Goal: Information Seeking & Learning: Learn about a topic

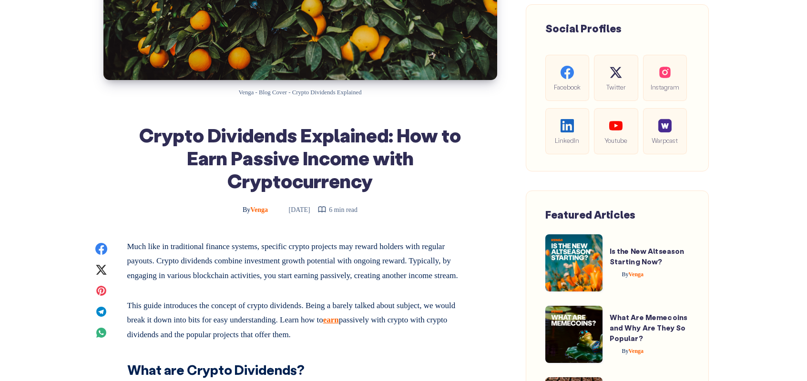
scroll to position [324, 0]
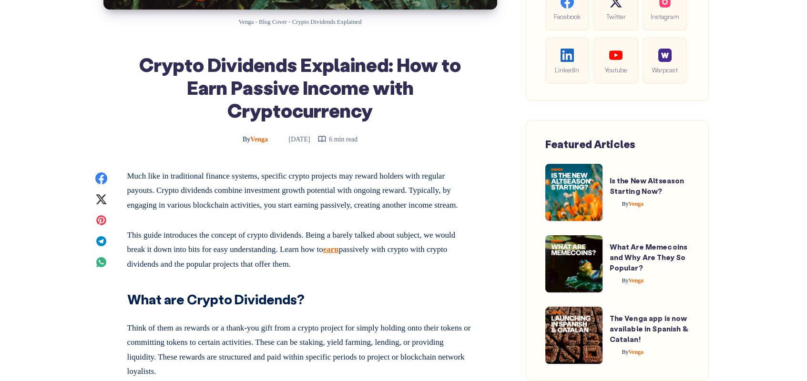
click at [199, 177] on p "Much like in traditional finance systems, specific crypto projects may reward h…" at bounding box center [300, 191] width 346 height 44
click at [459, 174] on p "Much like in traditional finance systems, specific crypto projects may reward h…" at bounding box center [300, 191] width 346 height 44
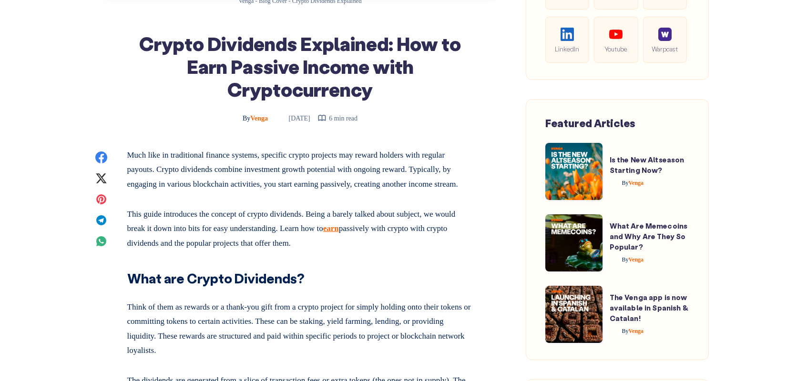
click at [375, 188] on p "Much like in traditional finance systems, specific crypto projects may reward h…" at bounding box center [300, 170] width 346 height 44
click at [457, 191] on p "Much like in traditional finance systems, specific crypto projects may reward h…" at bounding box center [300, 170] width 346 height 44
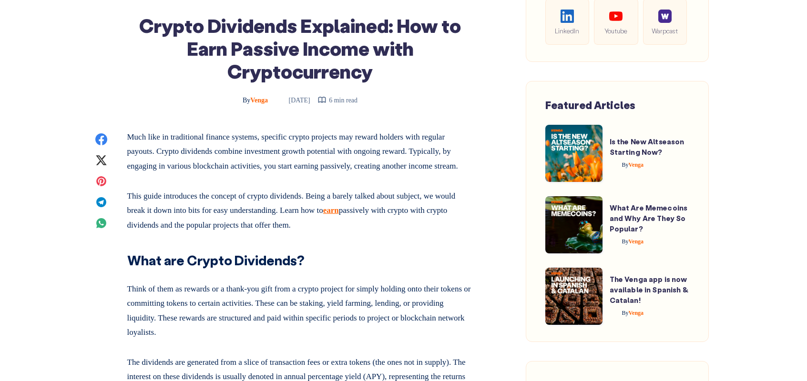
scroll to position [374, 0]
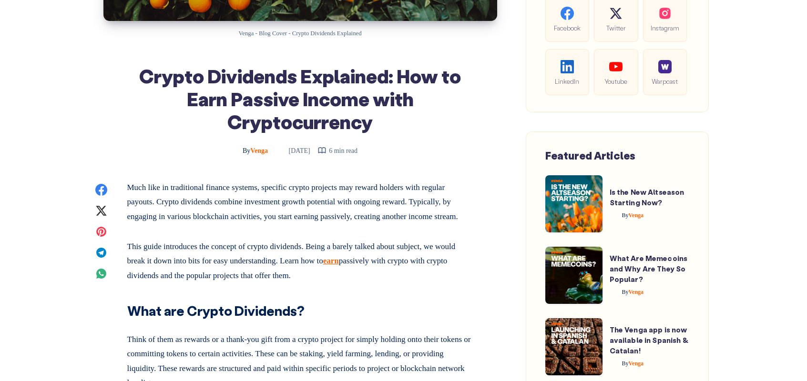
scroll to position [385, 0]
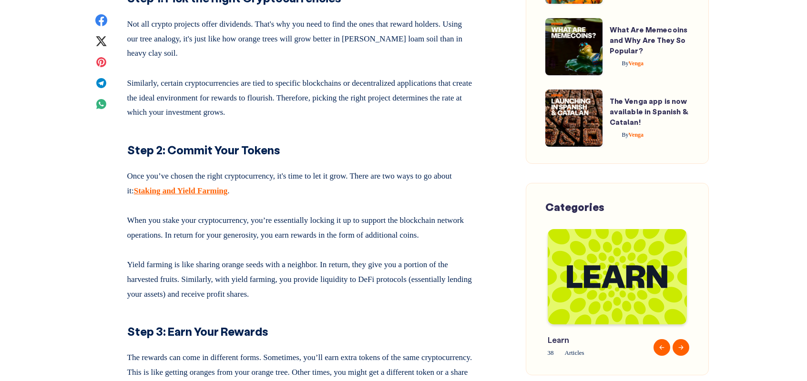
scroll to position [964, 0]
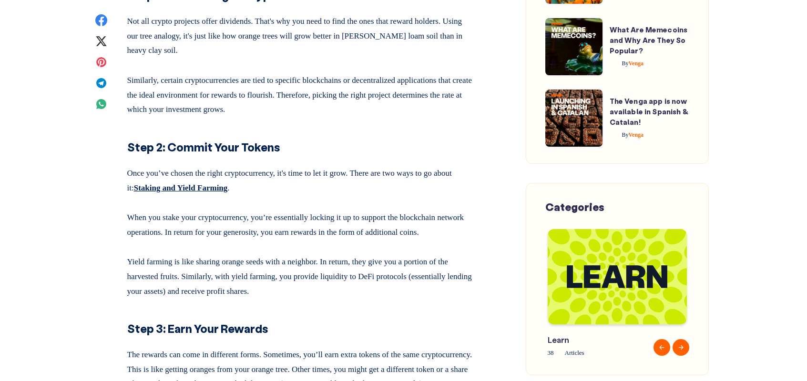
click at [210, 193] on u "Staking and Yield Farming" at bounding box center [181, 187] width 94 height 9
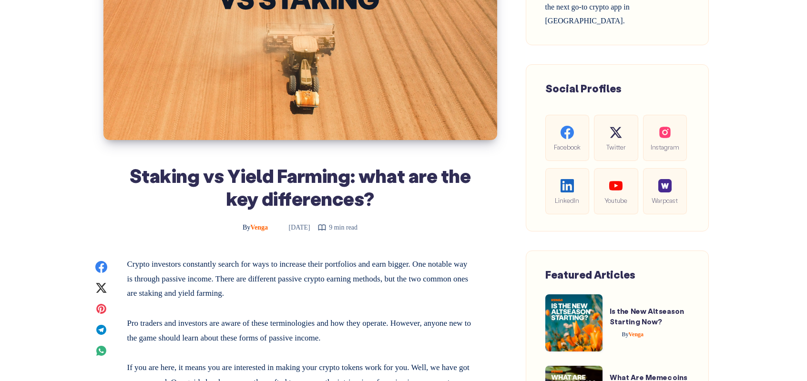
scroll to position [228, 0]
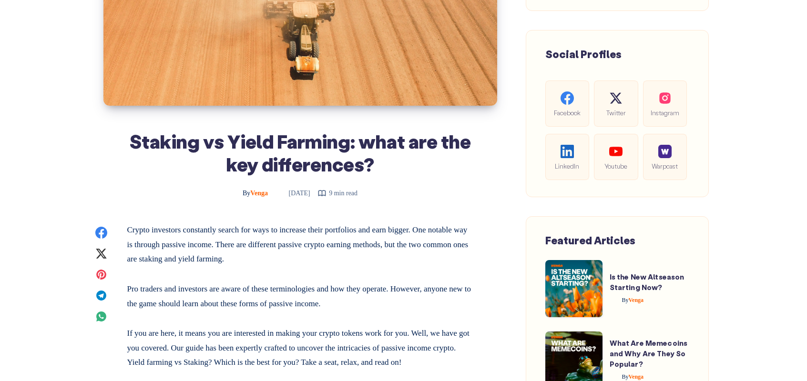
click at [463, 238] on p "Crypto investors constantly search for ways to increase their portfolios and ea…" at bounding box center [300, 245] width 346 height 44
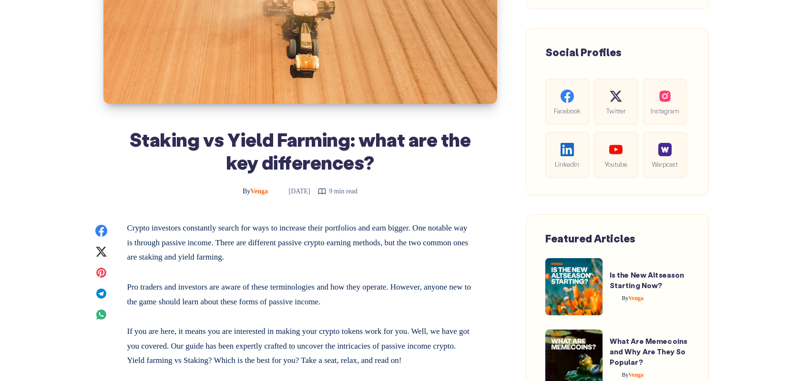
scroll to position [245, 0]
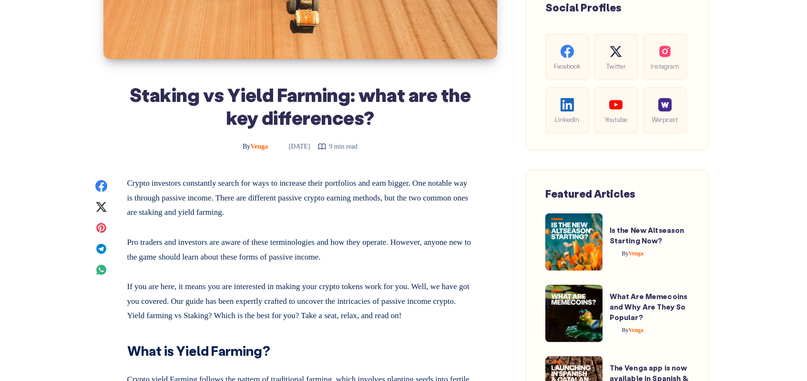
scroll to position [312, 0]
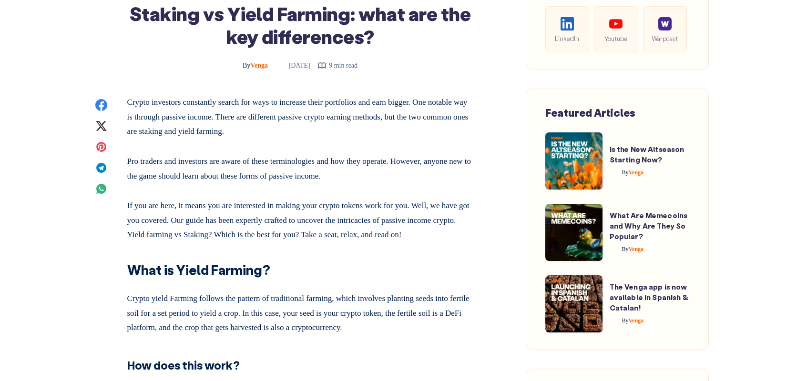
scroll to position [399, 0]
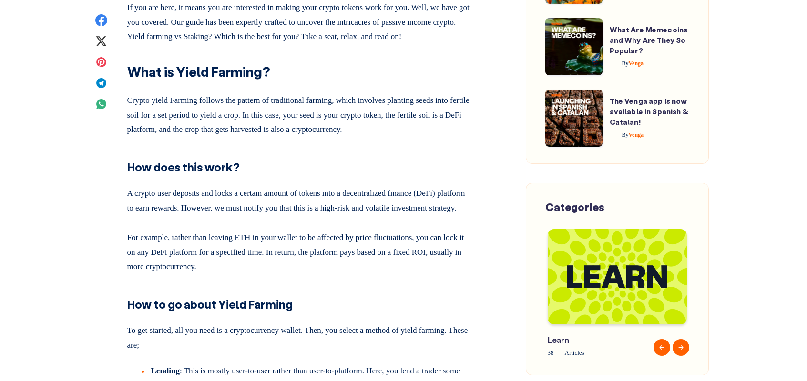
scroll to position [569, 0]
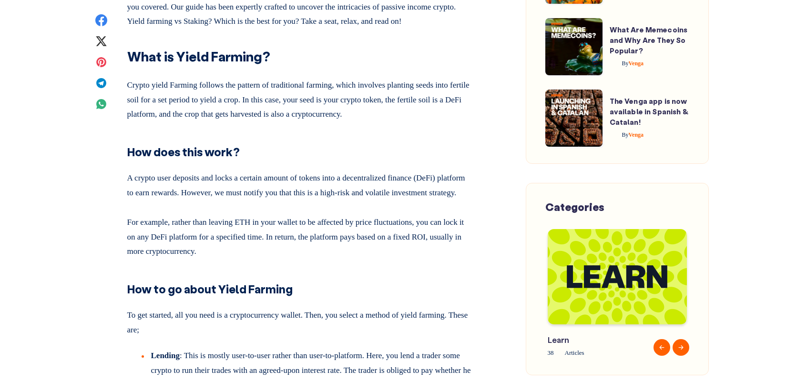
click at [224, 259] on p "For example, rather than leaving ETH in your wallet to be affected by price flu…" at bounding box center [300, 236] width 346 height 48
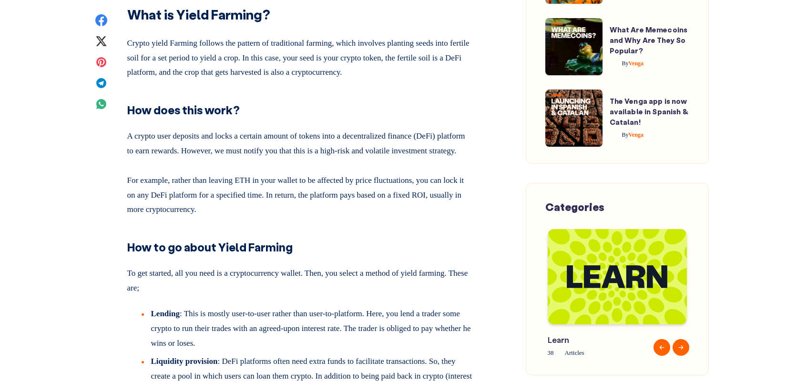
scroll to position [624, 0]
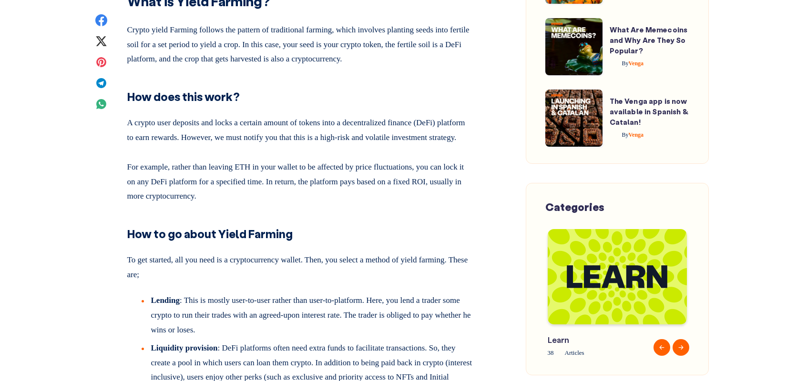
click at [312, 204] on p "For example, rather than leaving ETH in your wallet to be affected by price flu…" at bounding box center [300, 180] width 346 height 48
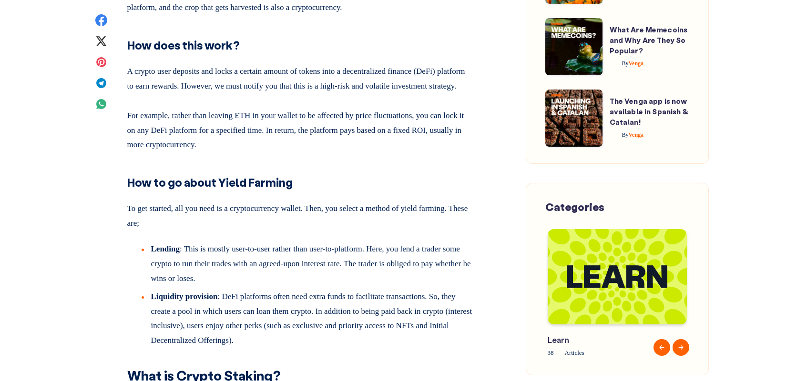
scroll to position [719, 0]
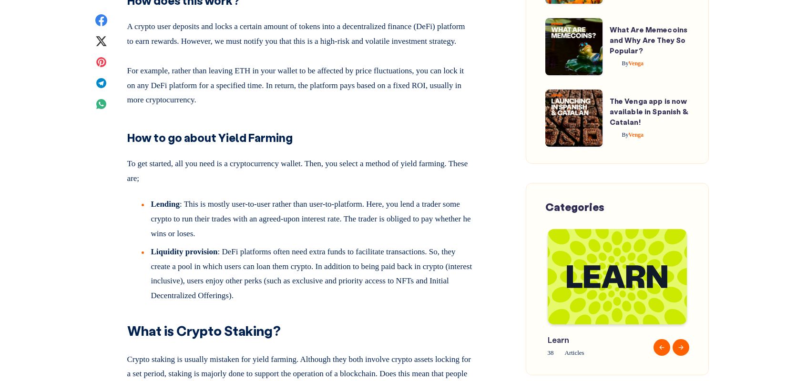
click at [383, 245] on li "Lending : This is mostly user-to-user rather than user-to-platform. Here, you l…" at bounding box center [308, 221] width 332 height 48
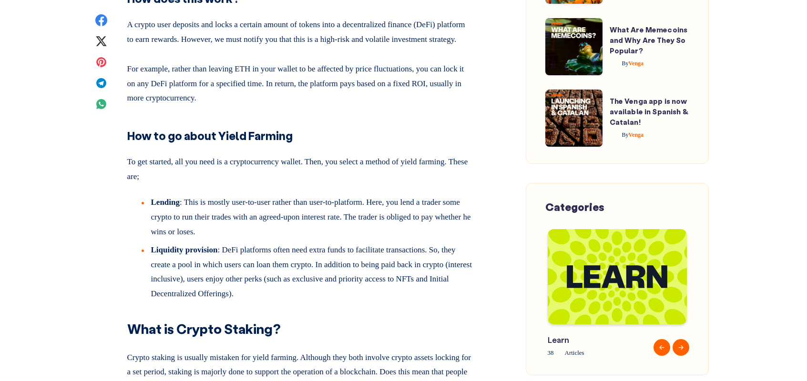
click at [225, 224] on li "Lending : This is mostly user-to-user rather than user-to-platform. Here, you l…" at bounding box center [308, 219] width 332 height 48
click at [299, 228] on li "Lending : This is mostly user-to-user rather than user-to-platform. Here, you l…" at bounding box center [308, 219] width 332 height 48
click at [188, 301] on li "Liquidity provision : DeFi platforms often need extra funds to facilitate trans…" at bounding box center [308, 272] width 332 height 58
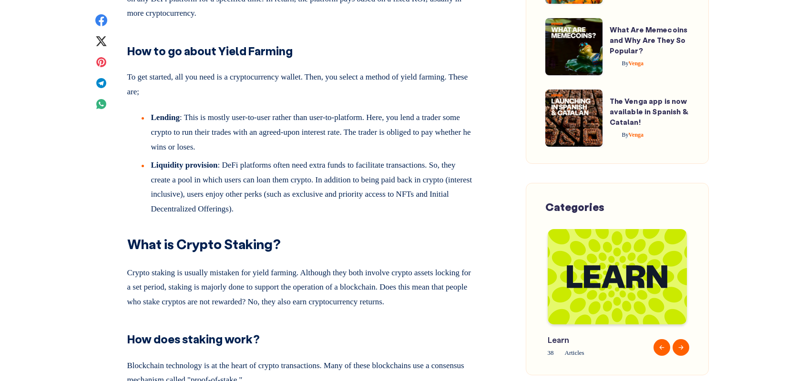
scroll to position [881, 0]
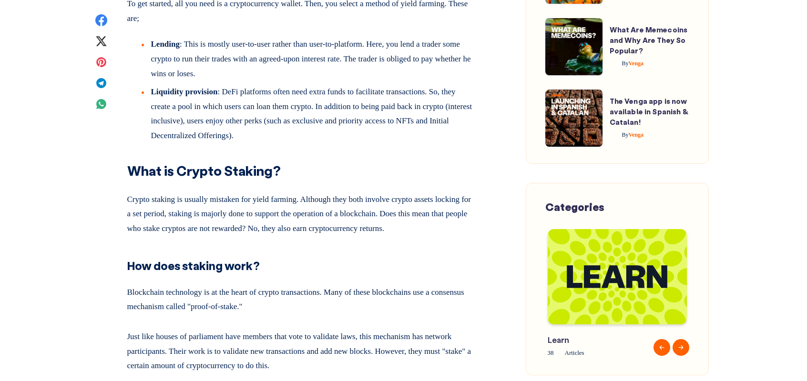
click at [363, 224] on p "Crypto staking is usually mistaken for yield farming. Although they both involv…" at bounding box center [300, 213] width 346 height 48
click at [160, 236] on p "Crypto staking is usually mistaken for yield farming. Although they both involv…" at bounding box center [300, 213] width 346 height 48
click at [236, 236] on p "Crypto staking is usually mistaken for yield farming. Although they both involv…" at bounding box center [300, 213] width 346 height 48
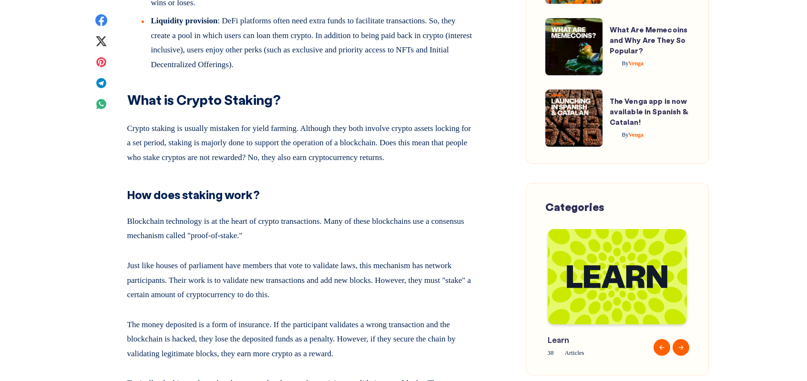
scroll to position [1129, 0]
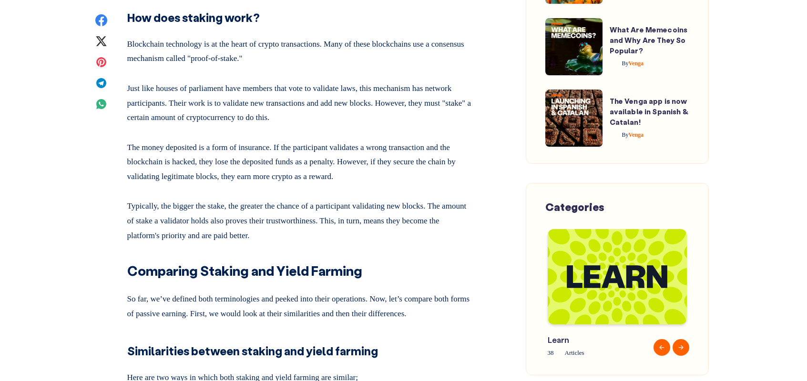
click at [388, 280] on h2 "Comparing Staking and Yield Farming" at bounding box center [300, 267] width 346 height 26
click at [212, 125] on p "Just like houses of parliament have members that vote to validate laws, this me…" at bounding box center [300, 102] width 346 height 48
click at [373, 125] on p "Just like houses of parliament have members that vote to validate laws, this me…" at bounding box center [300, 102] width 346 height 48
click at [127, 184] on p "The money deposited is a form of insurance. If the participant validates a wron…" at bounding box center [300, 161] width 346 height 48
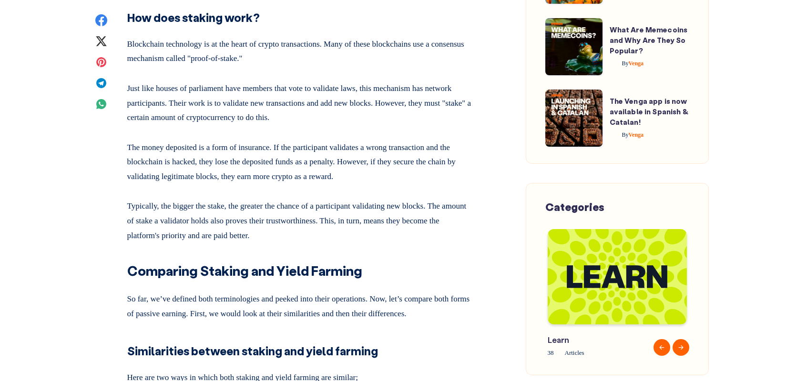
click at [251, 184] on p "The money deposited is a form of insurance. If the participant validates a wron…" at bounding box center [300, 161] width 346 height 48
click at [390, 184] on p "The money deposited is a form of insurance. If the participant validates a wron…" at bounding box center [300, 161] width 346 height 48
click at [200, 184] on p "The money deposited is a form of insurance. If the participant validates a wron…" at bounding box center [300, 161] width 346 height 48
click at [470, 184] on p "The money deposited is a form of insurance. If the participant validates a wron…" at bounding box center [300, 161] width 346 height 48
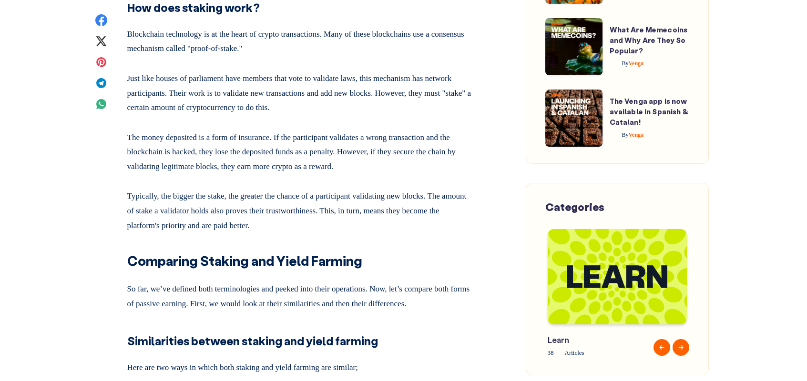
scroll to position [1212, 0]
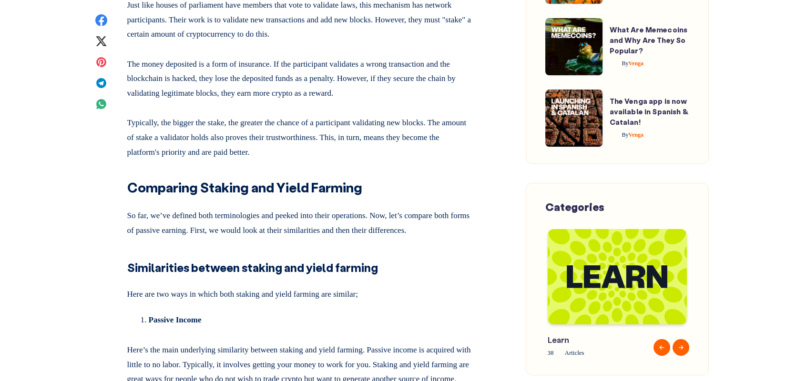
click at [406, 197] on h2 "Comparing Staking and Yield Farming" at bounding box center [300, 184] width 346 height 26
click at [405, 197] on h2 "Comparing Staking and Yield Farming" at bounding box center [300, 184] width 346 height 26
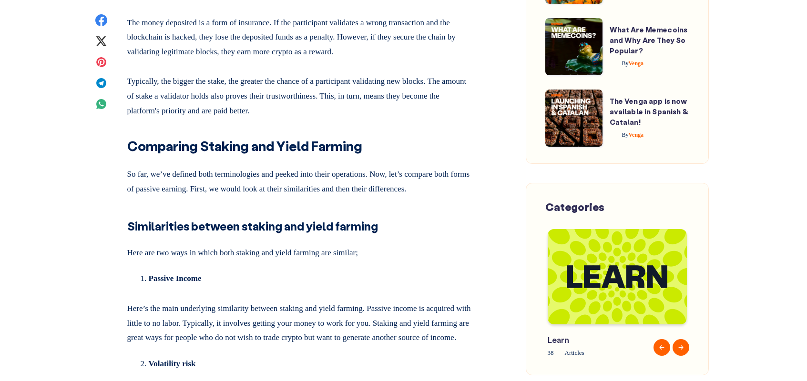
scroll to position [1276, 0]
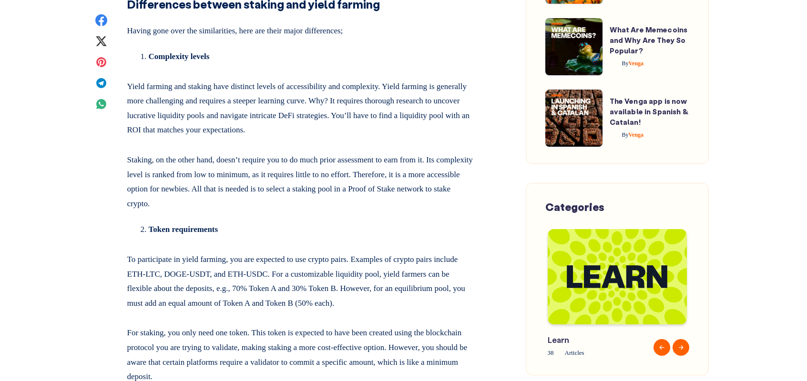
click at [394, 211] on p "Staking, on the other hand, doesn’t require you to do much prior assessment to …" at bounding box center [300, 180] width 346 height 62
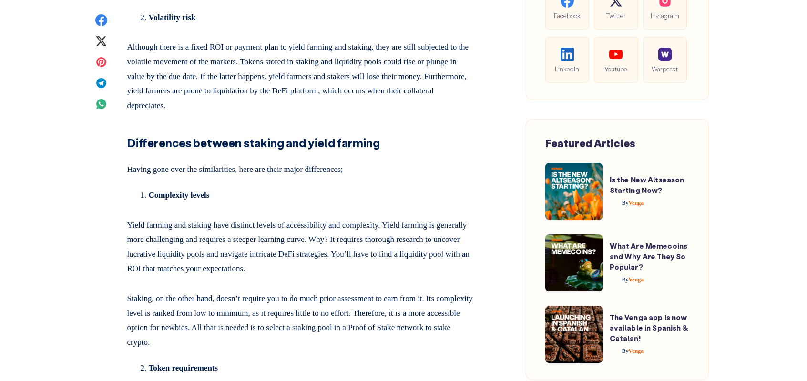
scroll to position [1681, 0]
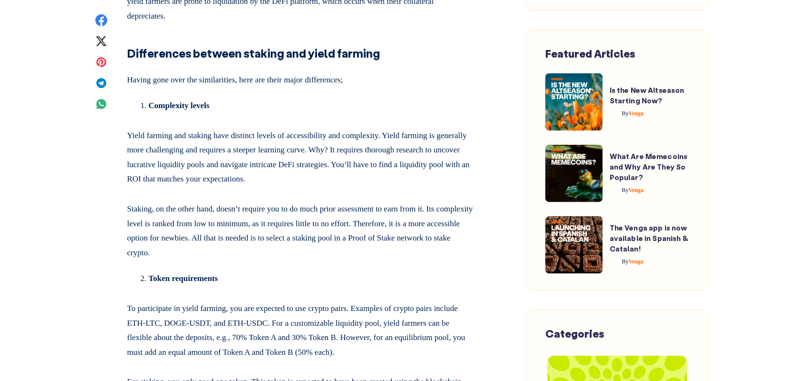
scroll to position [1760, 0]
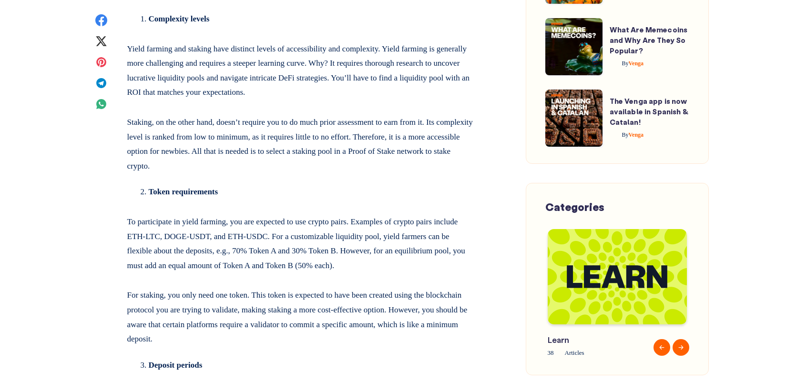
scroll to position [1966, 0]
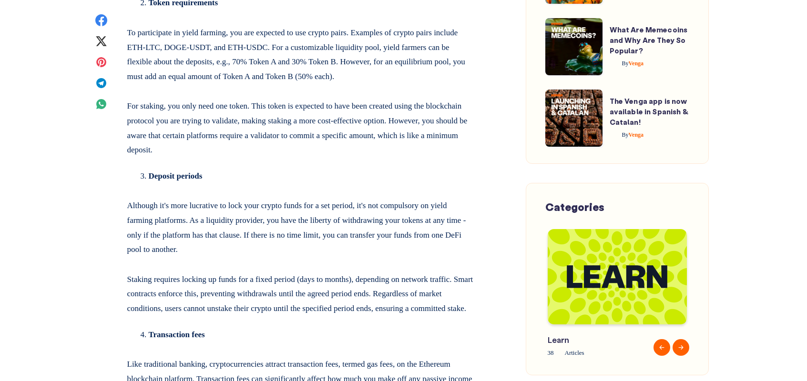
click at [477, 211] on article "Staking vs Yield Farming: what are the key differences? By Venga [DATE] 9 min r…" at bounding box center [300, 218] width 403 height 4176
click at [476, 212] on article "Staking vs Yield Farming: what are the key differences? By Venga [DATE] 9 min r…" at bounding box center [300, 218] width 403 height 4176
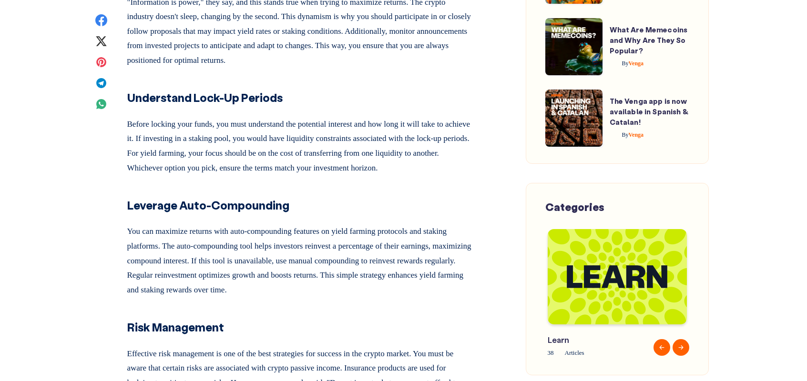
scroll to position [3215, 0]
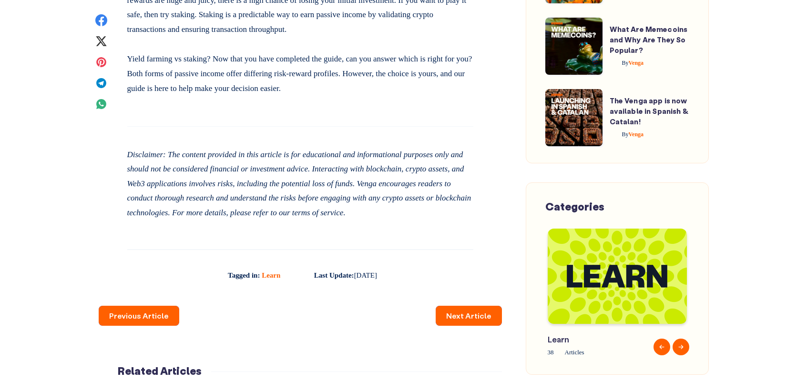
scroll to position [3948, 0]
